Goal: Task Accomplishment & Management: Use online tool/utility

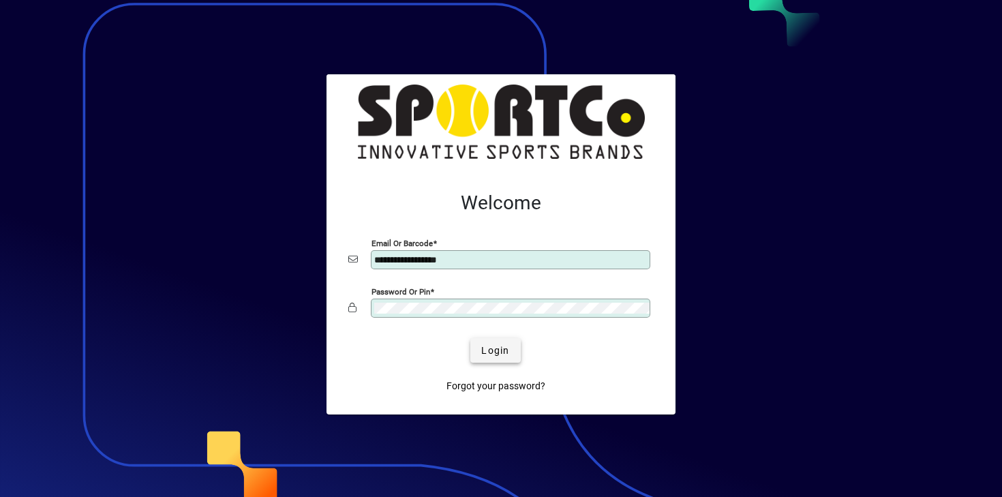
click at [500, 363] on span "submit" at bounding box center [495, 350] width 50 height 33
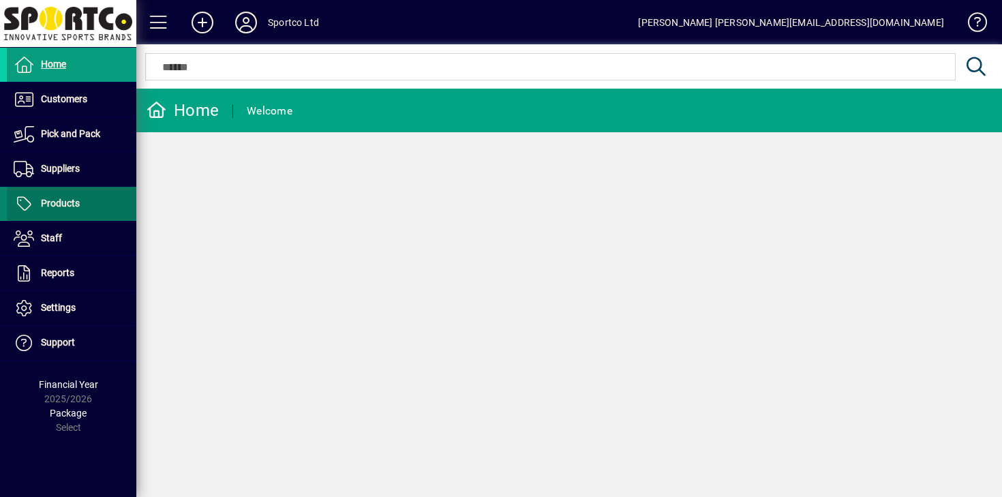
click at [95, 208] on span at bounding box center [72, 203] width 130 height 33
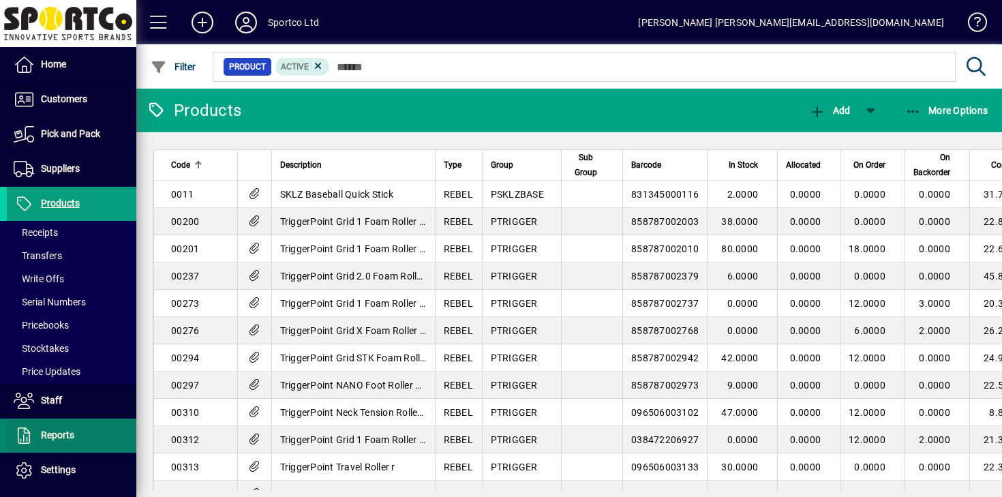
click at [75, 434] on span at bounding box center [72, 435] width 130 height 33
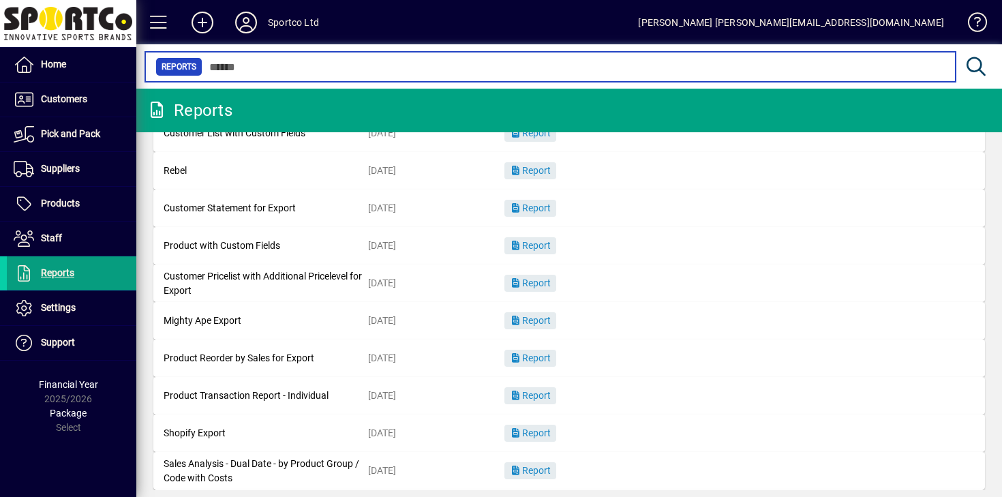
scroll to position [181, 0]
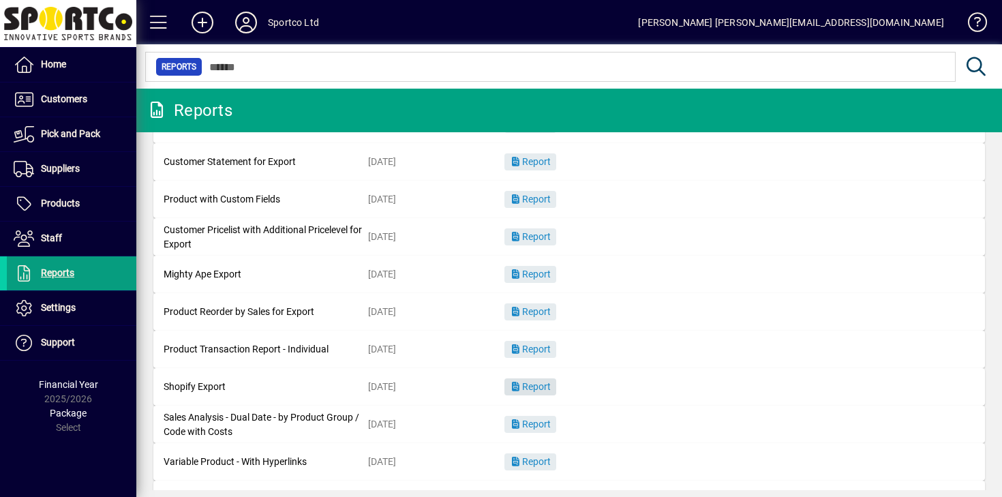
click at [550, 390] on span "Report" at bounding box center [530, 386] width 41 height 11
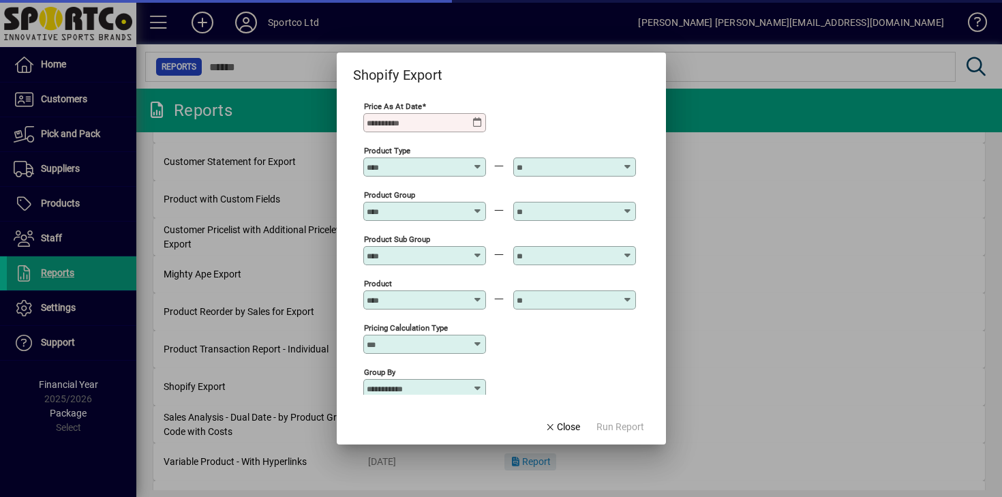
click at [470, 121] on input "Price as at Date" at bounding box center [420, 122] width 106 height 11
click at [479, 121] on icon at bounding box center [477, 122] width 11 height 11
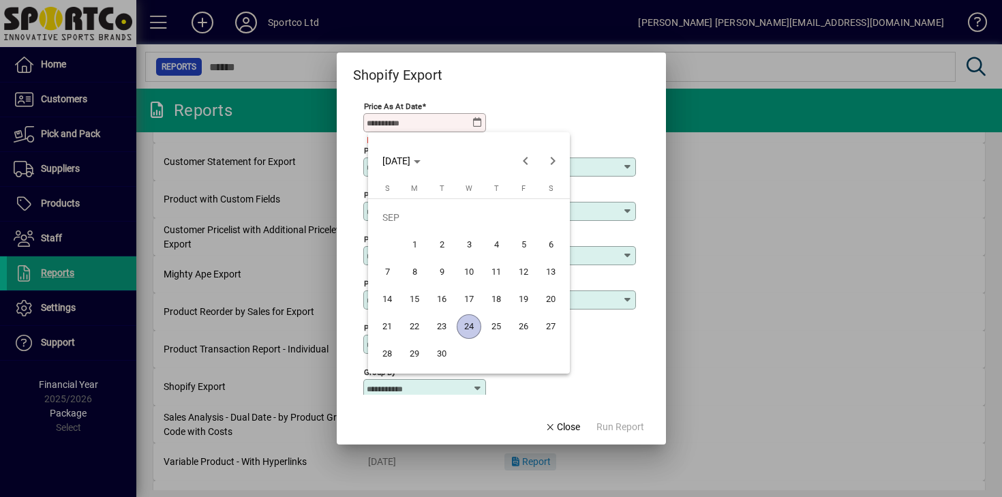
click at [472, 330] on span "24" at bounding box center [469, 326] width 25 height 25
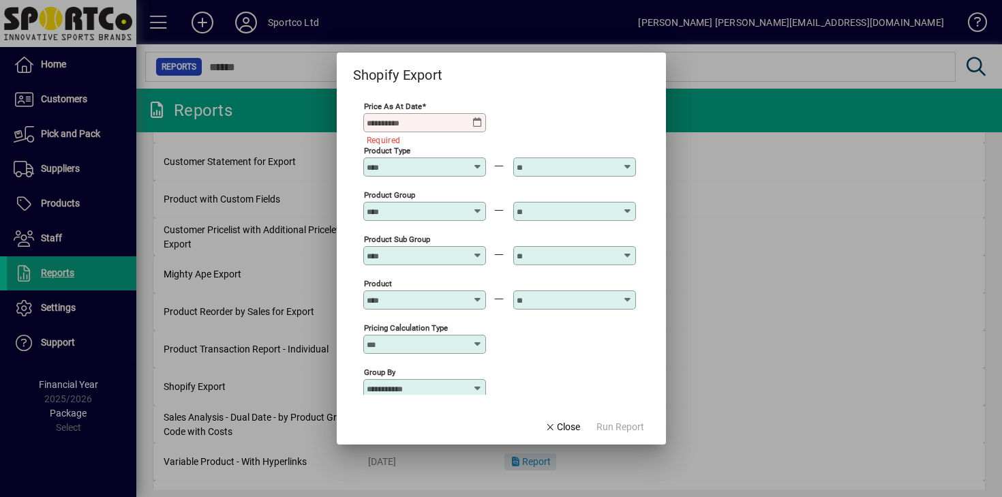
type input "**********"
click at [622, 429] on span "Run Report" at bounding box center [621, 427] width 48 height 14
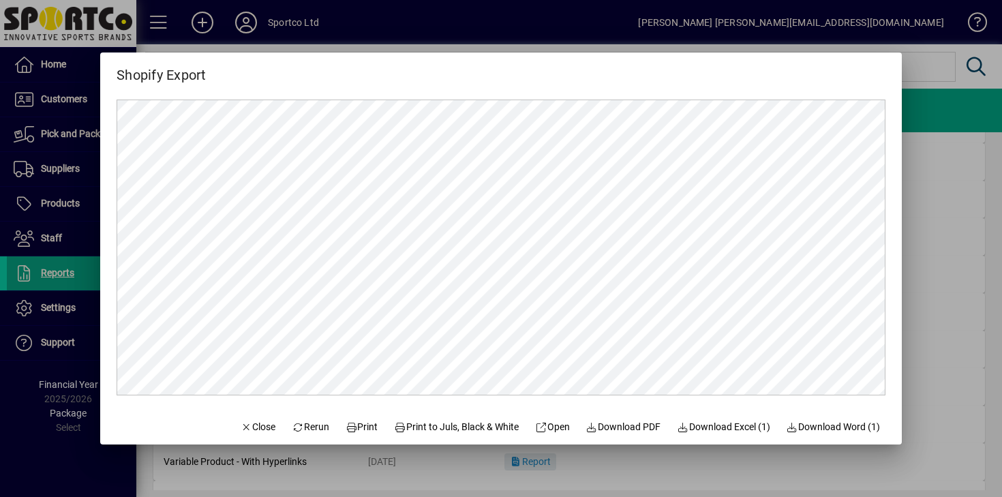
scroll to position [0, 0]
click at [712, 418] on span "button" at bounding box center [724, 426] width 104 height 33
